Goal: Book appointment/travel/reservation

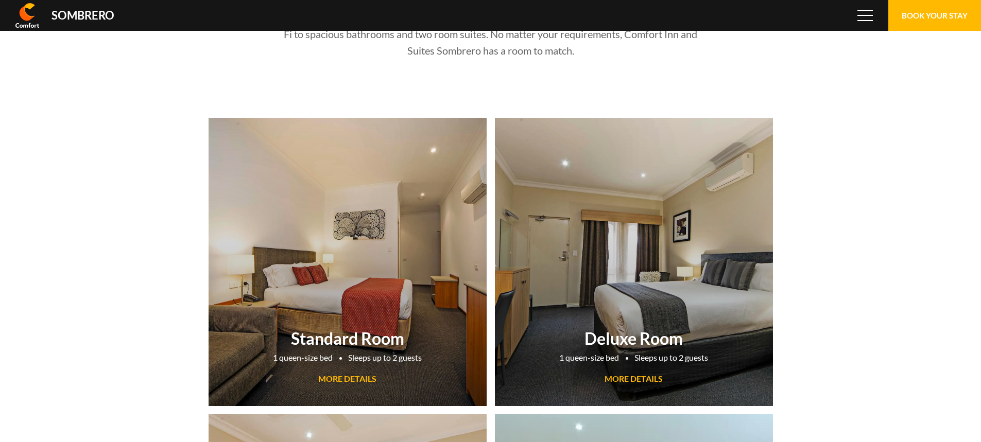
scroll to position [68811, 0]
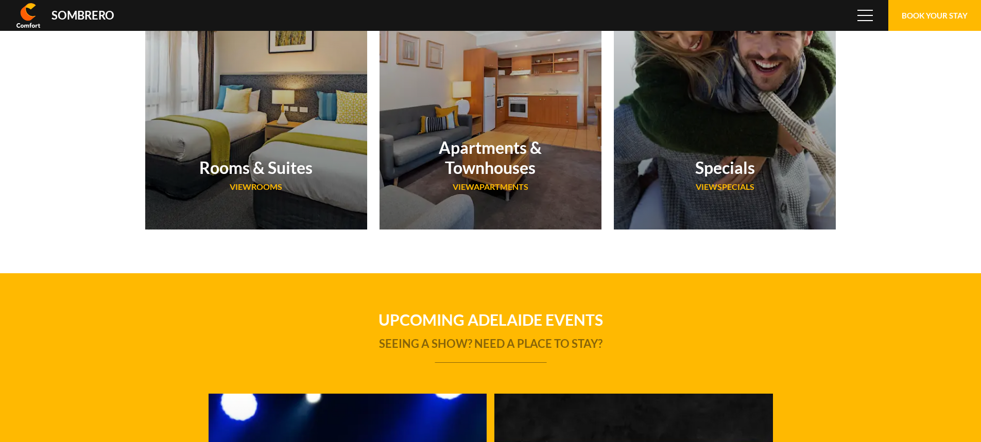
scroll to position [68811, 0]
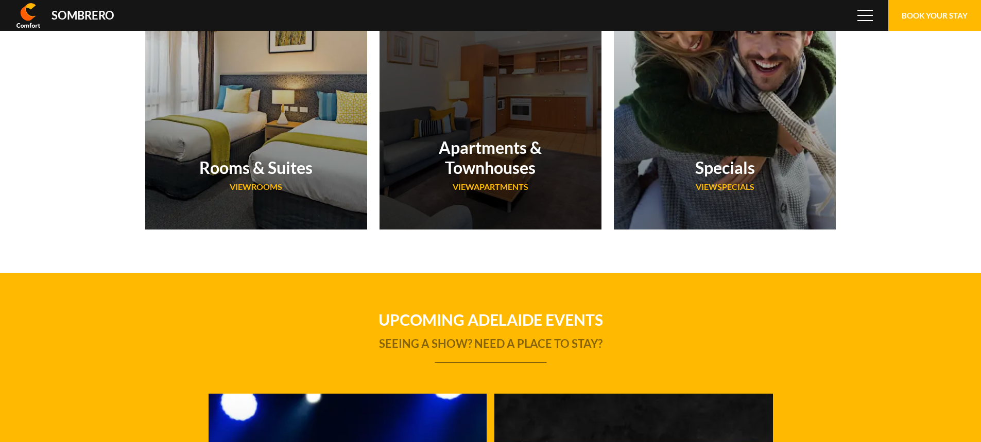
click at [533, 188] on div "Apartments & Townhouses VIEW Apartments" at bounding box center [491, 167] width 222 height 93
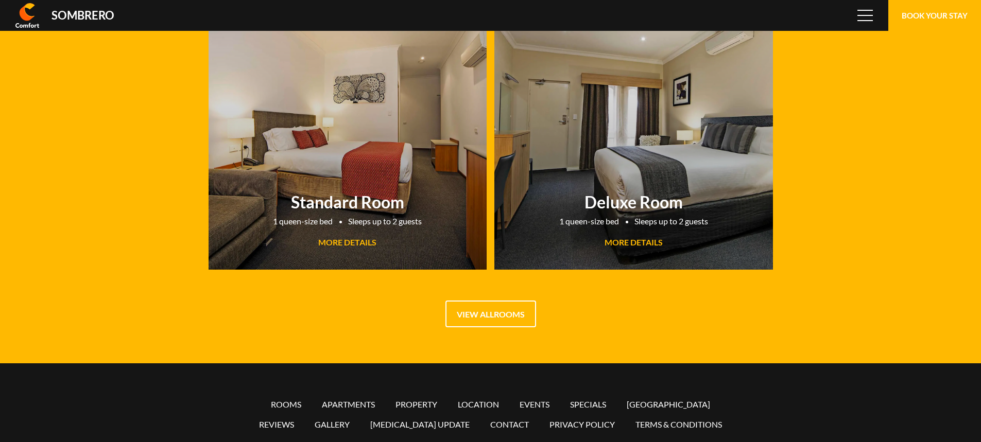
scroll to position [68811, 0]
click at [472, 322] on link "View all Rooms" at bounding box center [491, 314] width 91 height 27
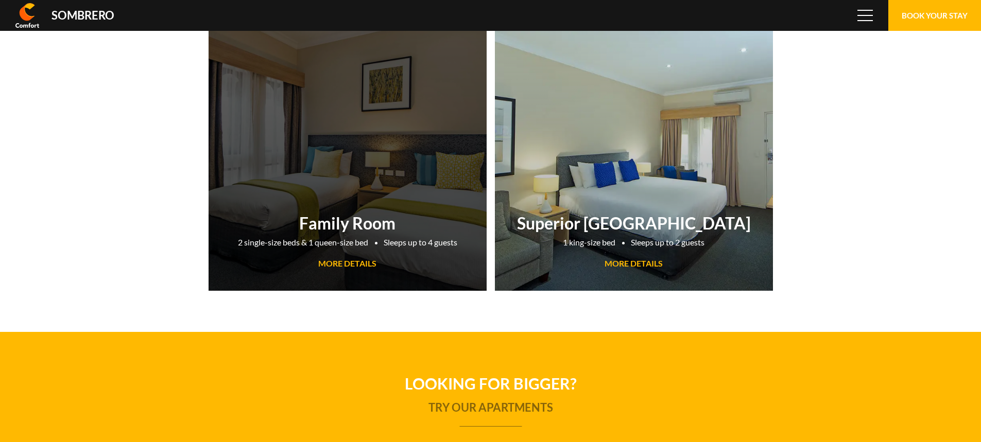
click at [342, 265] on span "MORE DETAILS" at bounding box center [347, 264] width 58 height 10
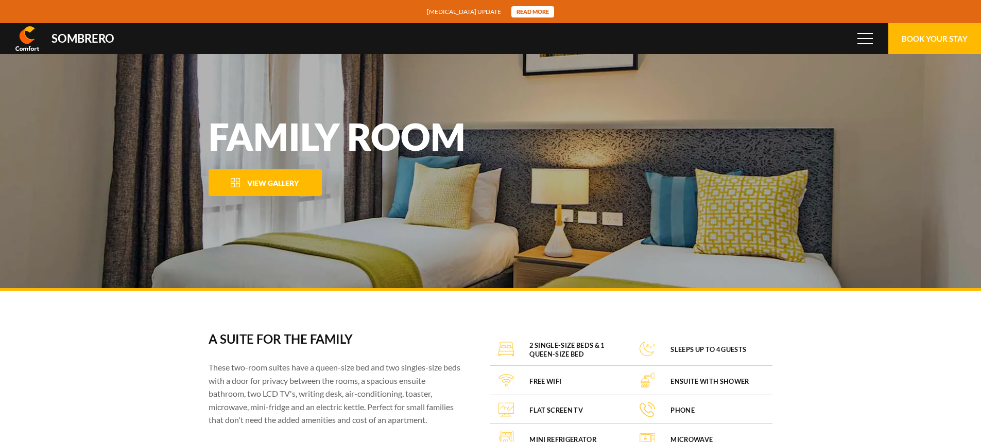
click at [288, 191] on button "View Gallery" at bounding box center [265, 182] width 113 height 27
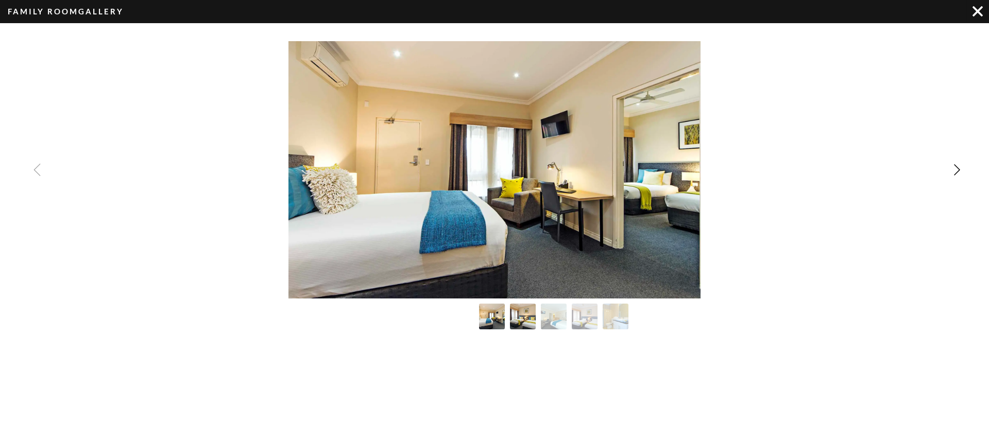
click at [525, 315] on img "Image Gallery" at bounding box center [523, 317] width 28 height 28
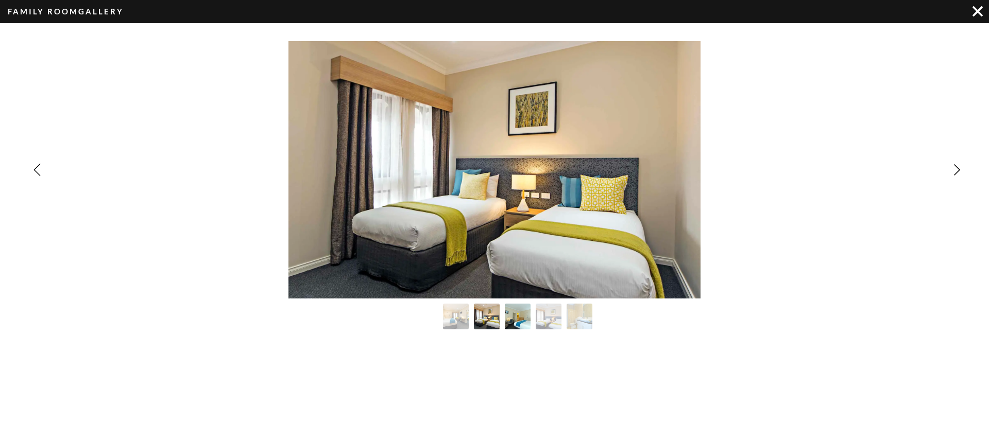
click at [522, 317] on img "Image Gallery" at bounding box center [518, 317] width 28 height 28
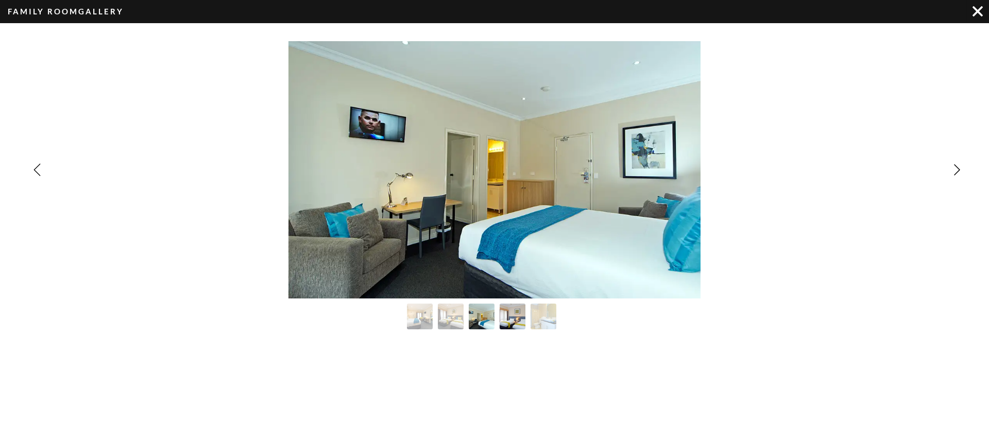
click at [521, 319] on img "Image Gallery" at bounding box center [513, 317] width 28 height 28
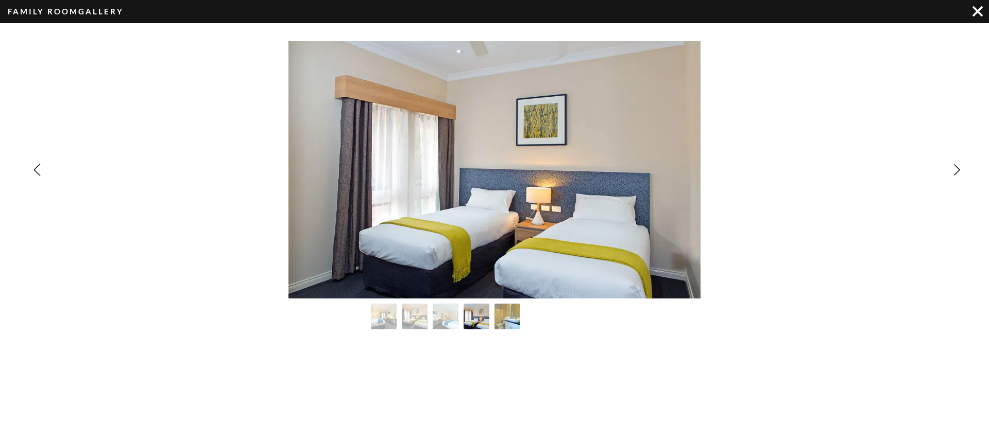
click at [510, 320] on img "Image Gallery" at bounding box center [507, 317] width 28 height 28
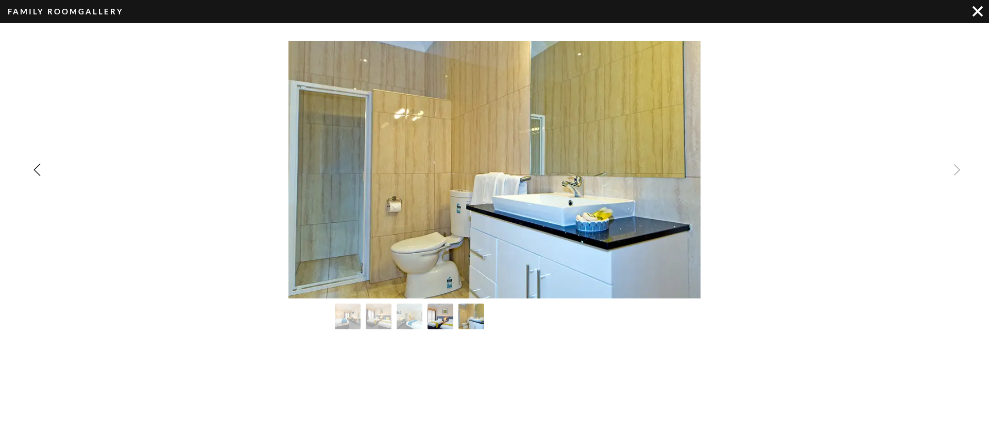
click at [431, 316] on img "Image Gallery" at bounding box center [440, 317] width 28 height 28
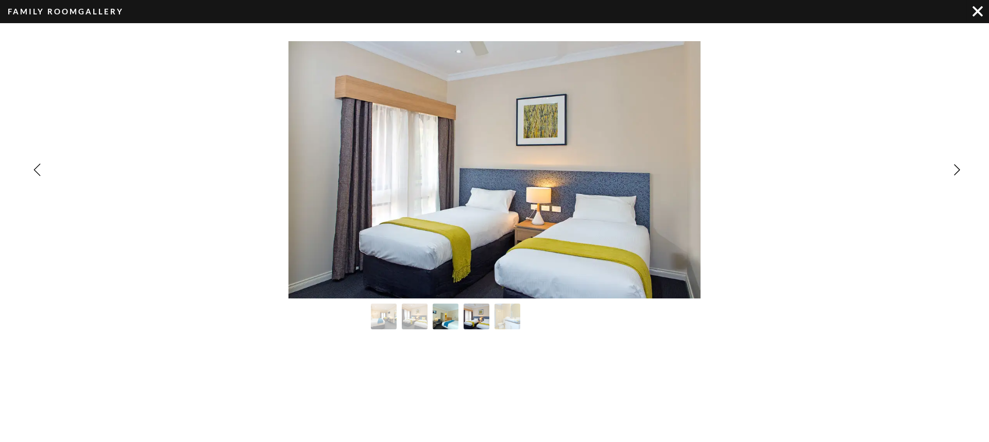
click at [451, 318] on img "Image Gallery" at bounding box center [446, 317] width 28 height 28
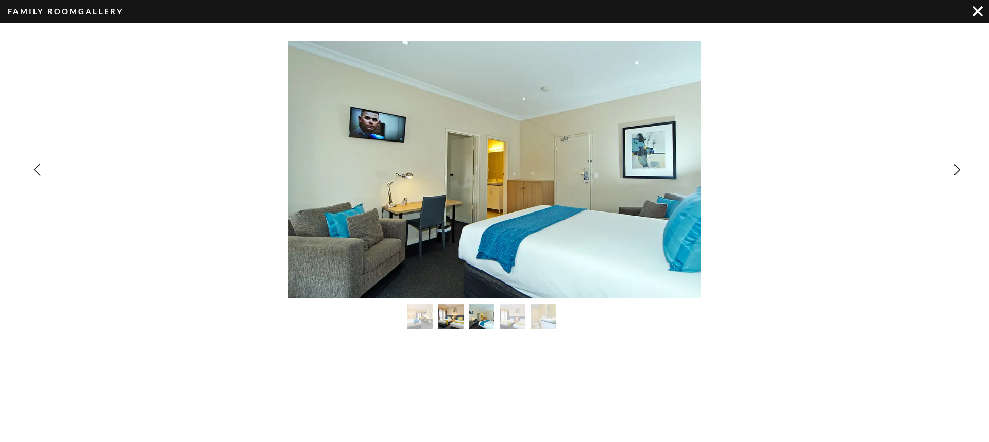
click at [451, 318] on img "Image Gallery" at bounding box center [451, 317] width 28 height 28
click at [415, 319] on img "Image Gallery" at bounding box center [420, 317] width 28 height 28
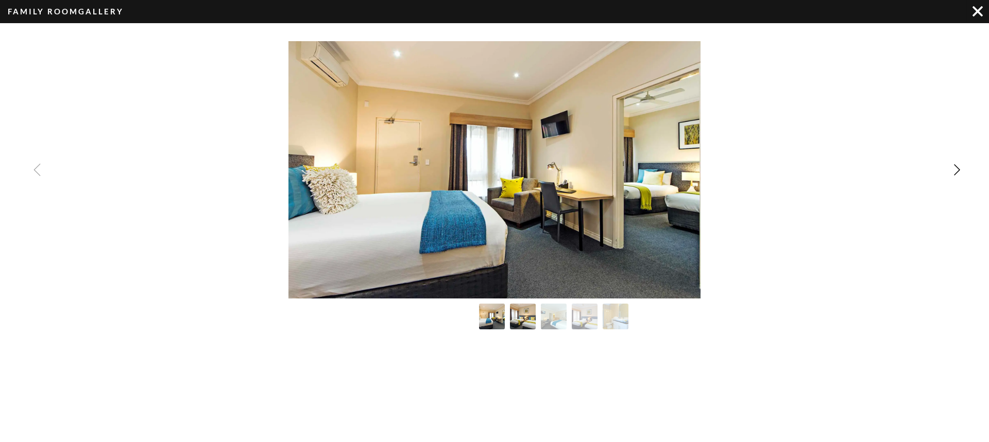
click at [515, 317] on img "Image Gallery" at bounding box center [523, 317] width 28 height 28
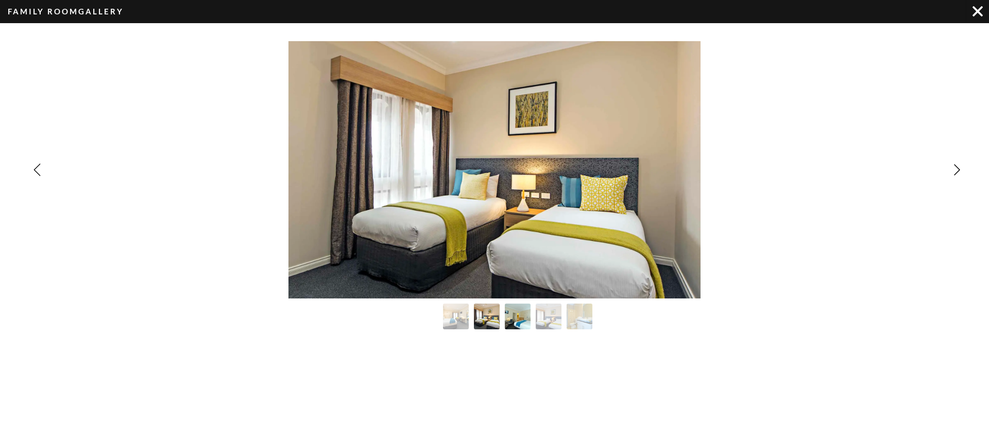
click at [515, 316] on img "Image Gallery" at bounding box center [518, 317] width 28 height 28
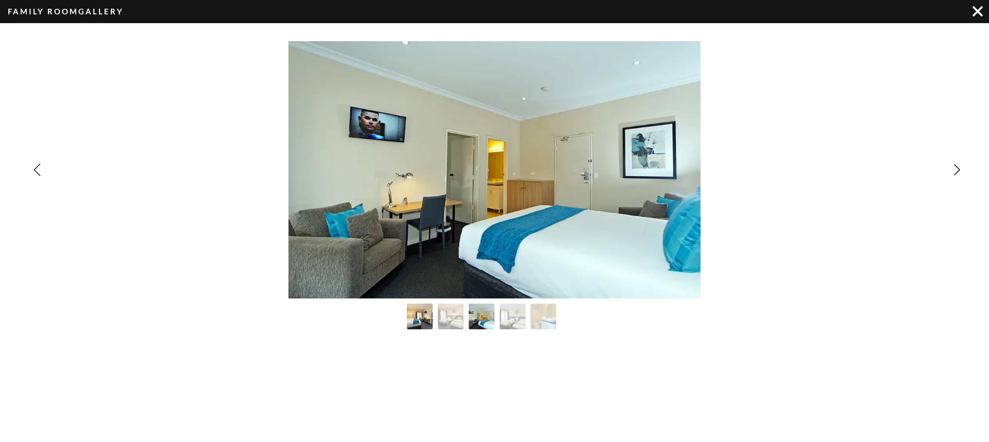
click at [423, 318] on img "Image Gallery" at bounding box center [420, 317] width 28 height 28
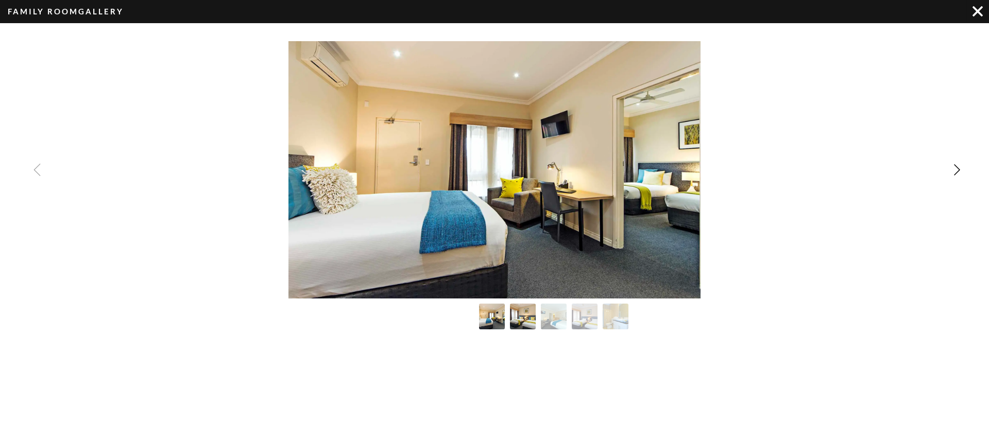
click at [527, 322] on img "Image Gallery" at bounding box center [523, 317] width 28 height 28
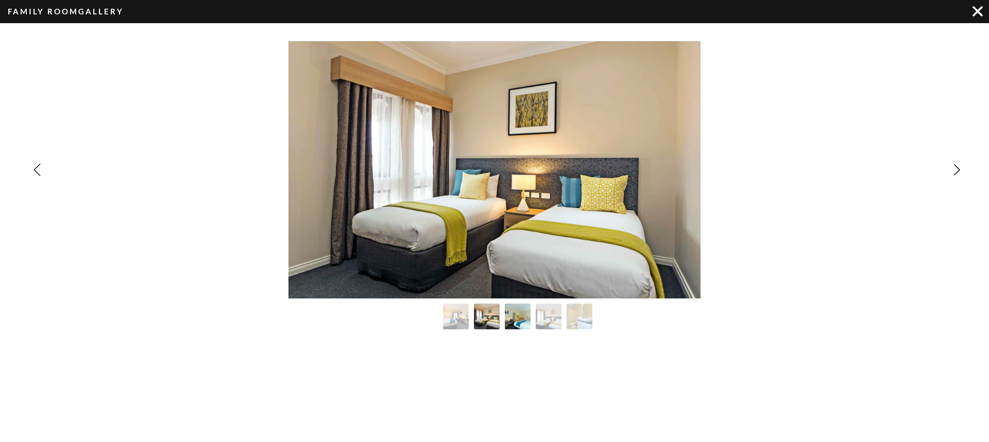
click at [527, 320] on img "Image Gallery" at bounding box center [518, 317] width 28 height 28
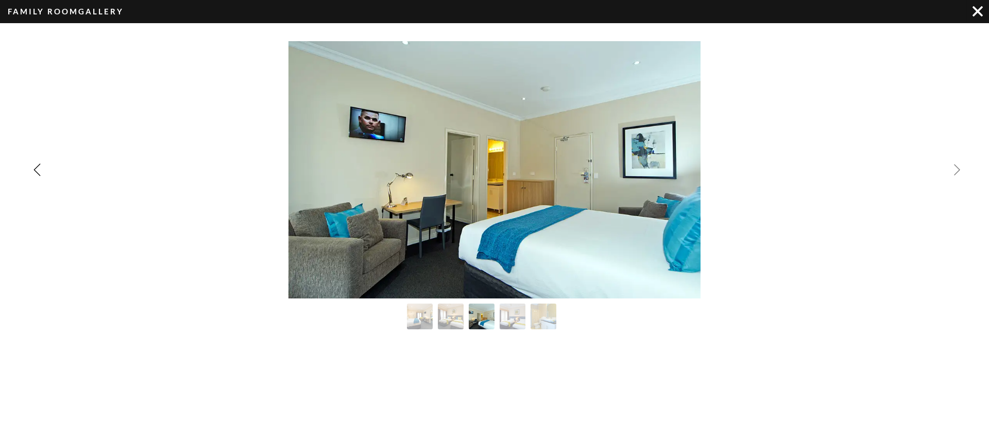
click at [957, 169] on img "Next slide" at bounding box center [957, 170] width 12 height 12
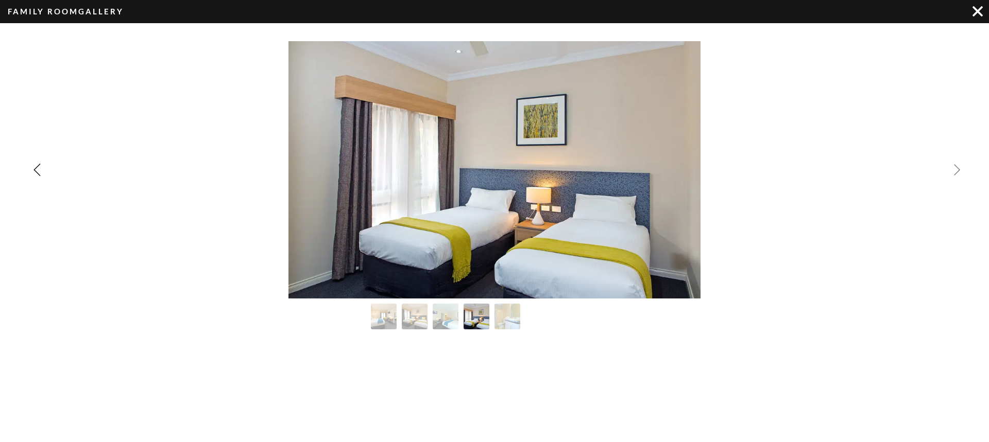
click at [957, 169] on img "Next slide" at bounding box center [957, 170] width 12 height 12
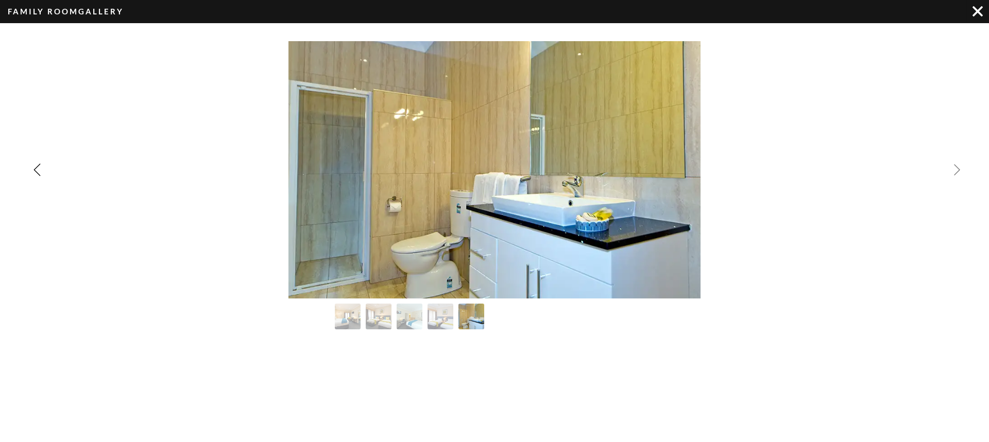
click at [957, 169] on div "Image Gallery" at bounding box center [494, 170] width 989 height 258
click at [35, 168] on img "Previous slide" at bounding box center [37, 170] width 12 height 12
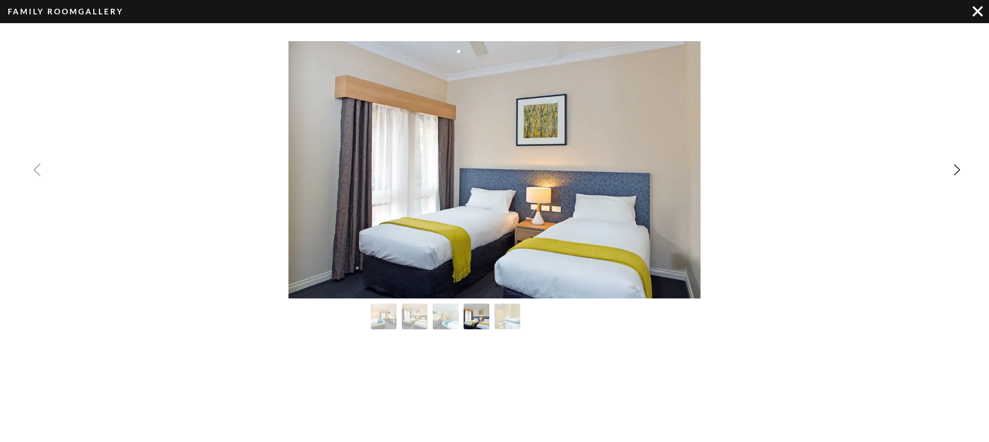
click at [35, 168] on img "Previous slide" at bounding box center [37, 170] width 12 height 12
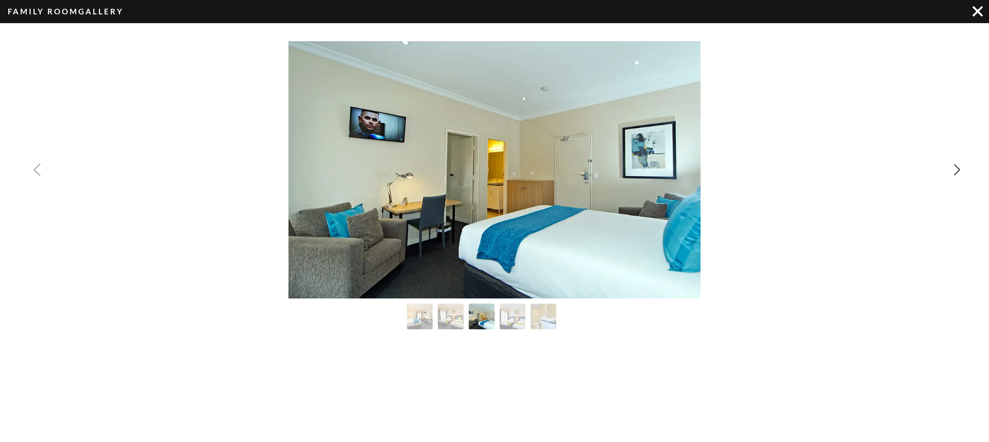
click at [35, 168] on img "Previous slide" at bounding box center [37, 170] width 12 height 12
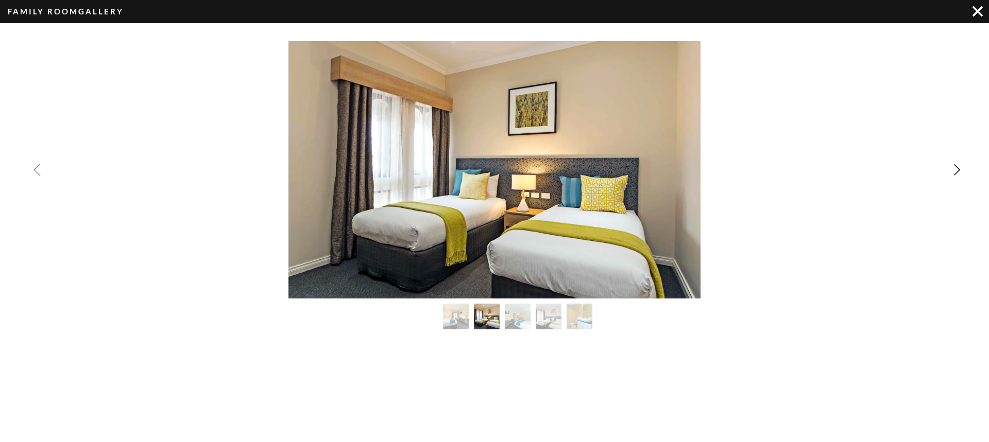
click at [35, 168] on img "Previous slide" at bounding box center [37, 170] width 12 height 12
